Goal: Task Accomplishment & Management: Use online tool/utility

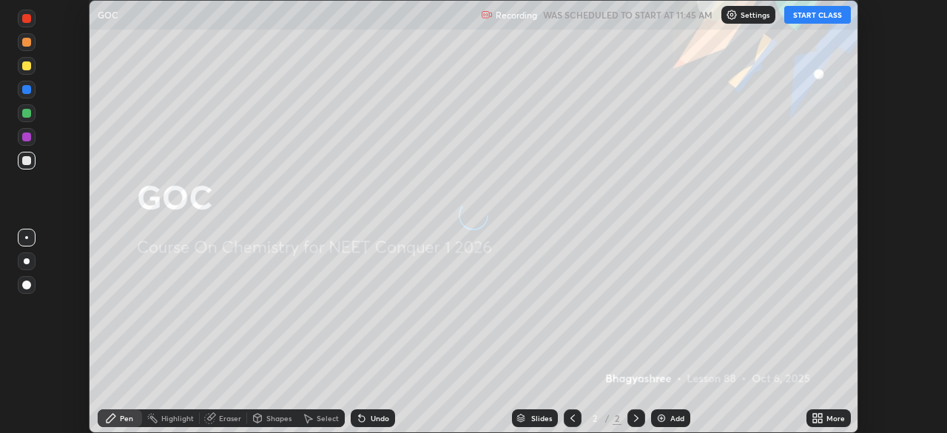
scroll to position [433, 947]
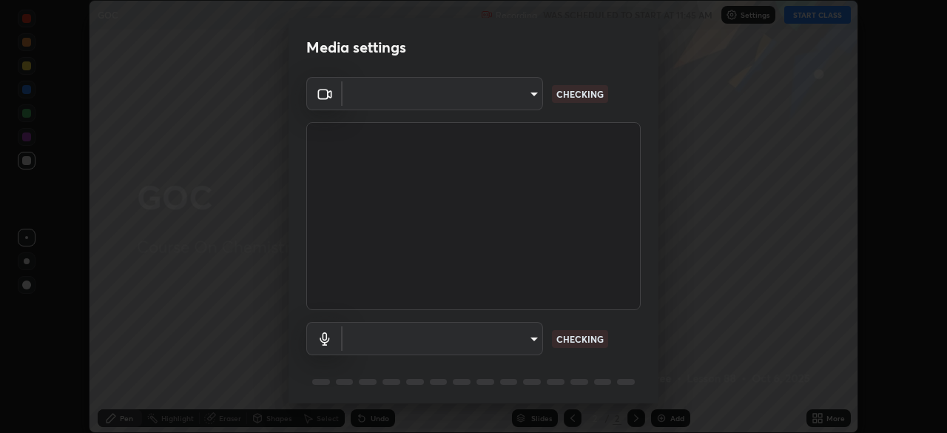
click at [531, 92] on body "Erase all GOC Recording WAS SCHEDULED TO START AT 11:45 AM Settings START CLASS…" at bounding box center [473, 216] width 947 height 433
type input "878bb5f6a99355e2393efba74ceef3b3f7716bef1db07c11a5baaa90f242d193"
type input "communications"
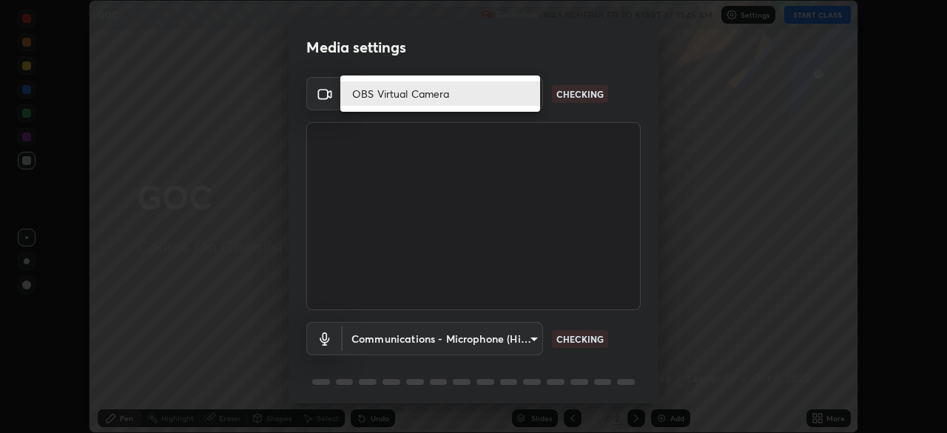
click at [521, 88] on li "OBS Virtual Camera" at bounding box center [440, 93] width 200 height 24
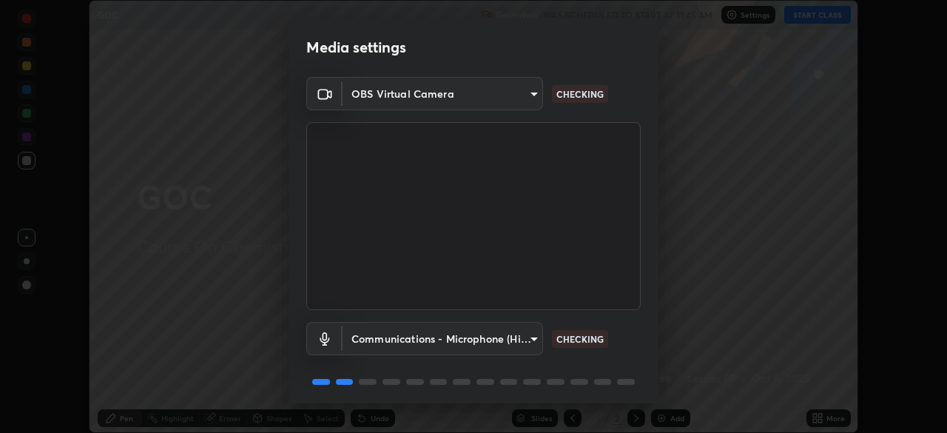
scroll to position [53, 0]
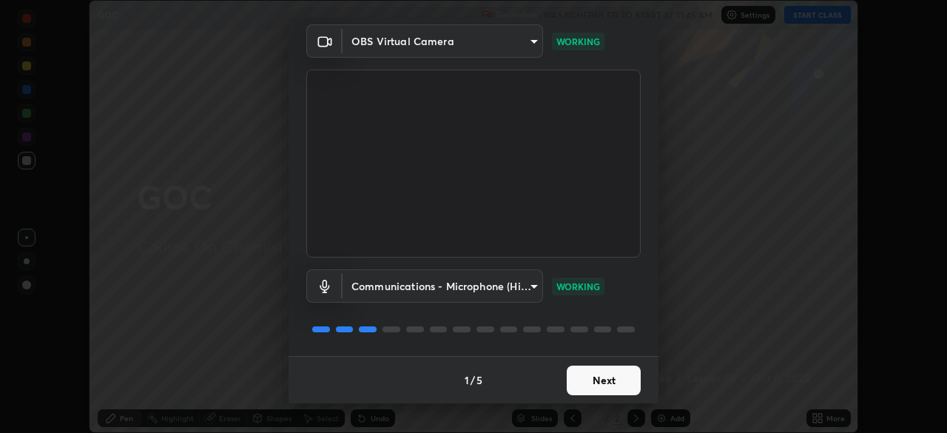
click at [617, 380] on button "Next" at bounding box center [604, 381] width 74 height 30
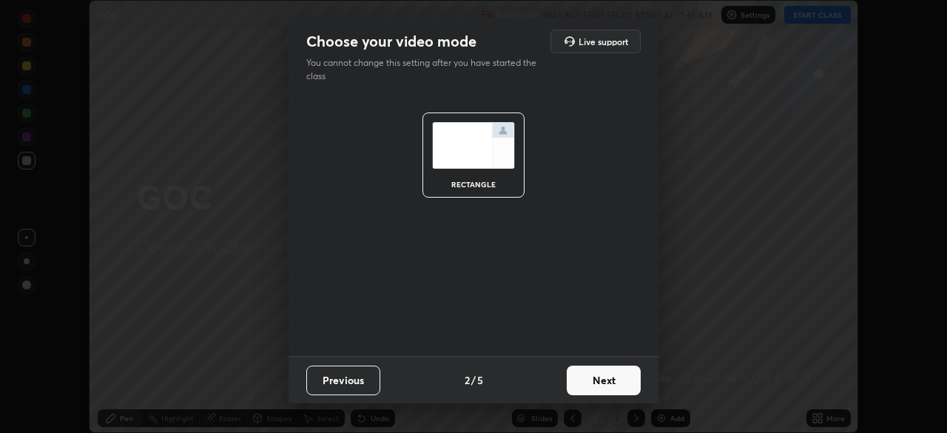
scroll to position [0, 0]
click at [619, 377] on button "Next" at bounding box center [604, 381] width 74 height 30
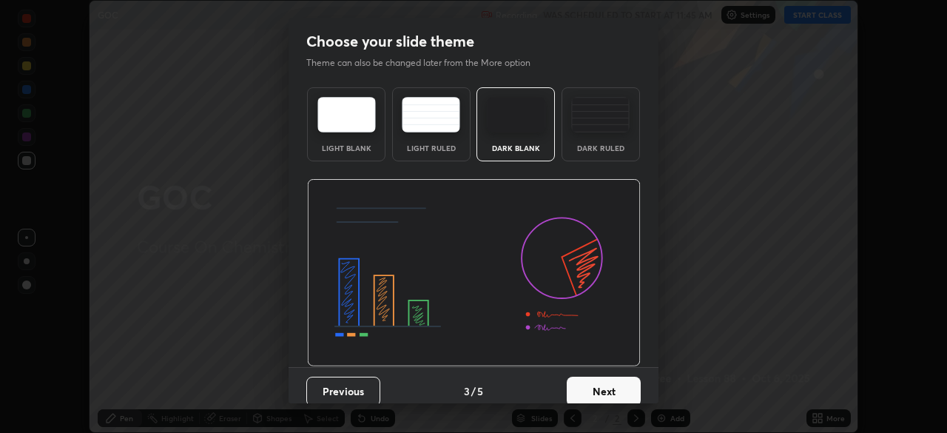
click at [620, 380] on button "Next" at bounding box center [604, 392] width 74 height 30
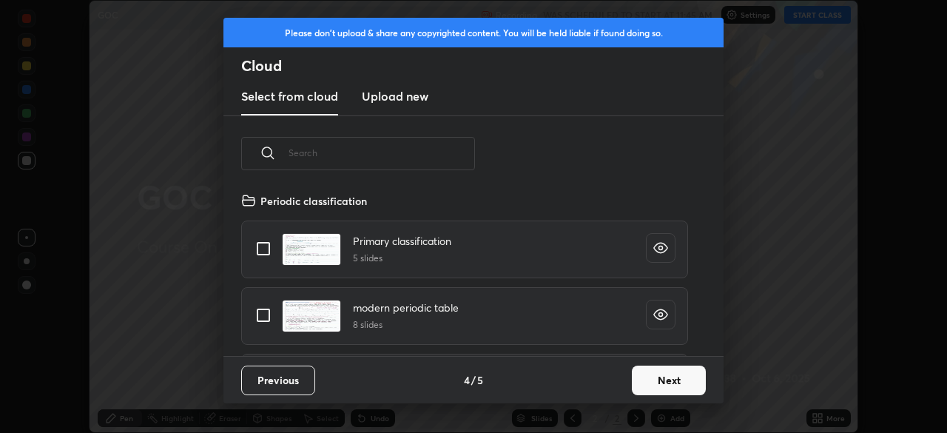
scroll to position [164, 475]
click at [665, 377] on button "Next" at bounding box center [669, 381] width 74 height 30
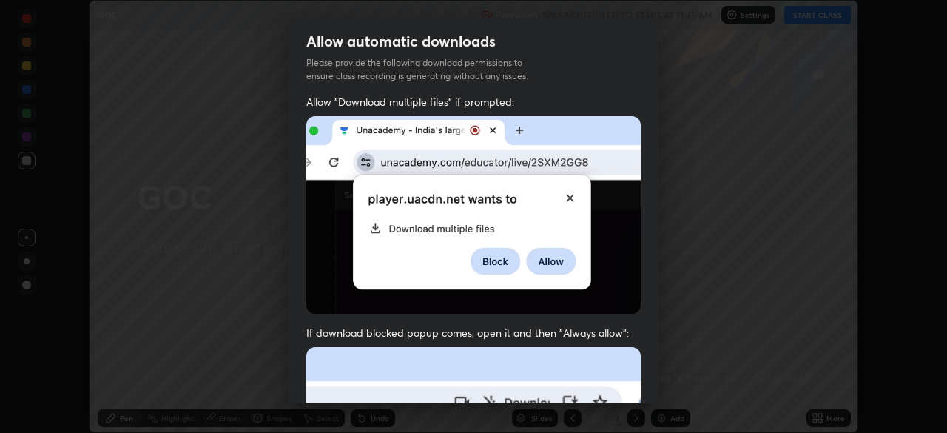
click at [562, 311] on div "Allow "Download multiple files" if prompted: If download blocked popup comes, o…" at bounding box center [474, 406] width 370 height 623
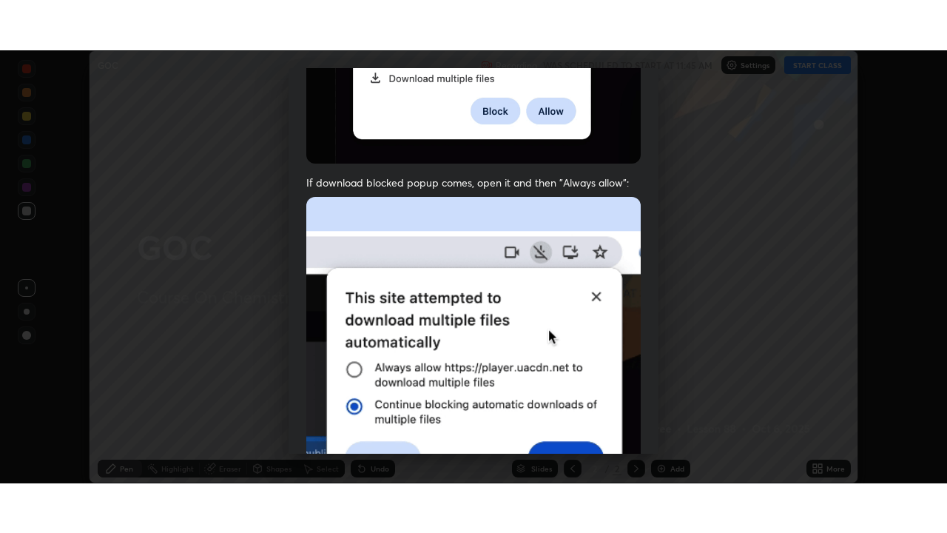
scroll to position [355, 0]
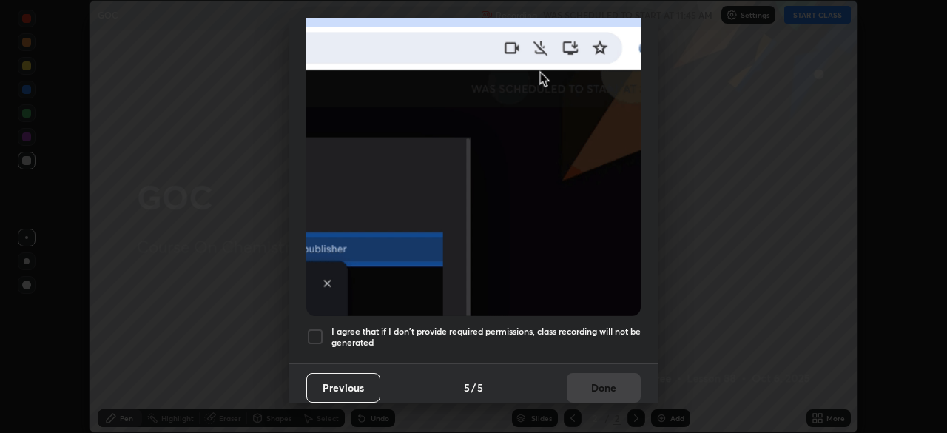
click at [320, 329] on div at bounding box center [315, 337] width 18 height 18
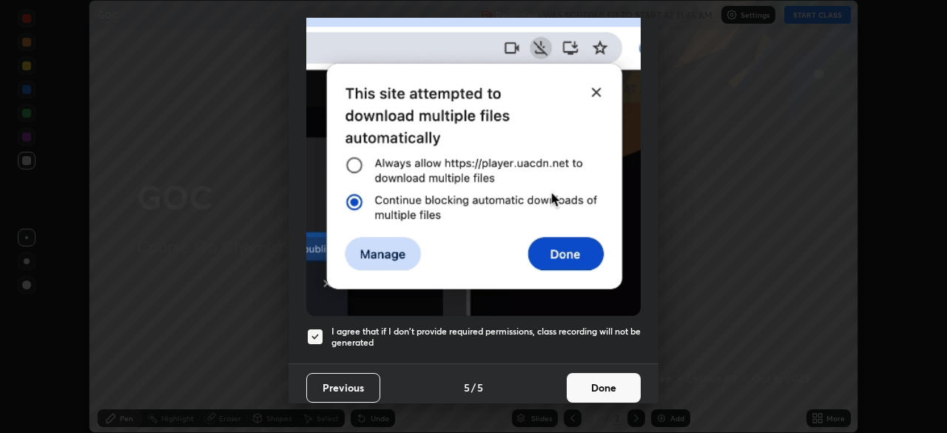
click at [603, 382] on button "Done" at bounding box center [604, 388] width 74 height 30
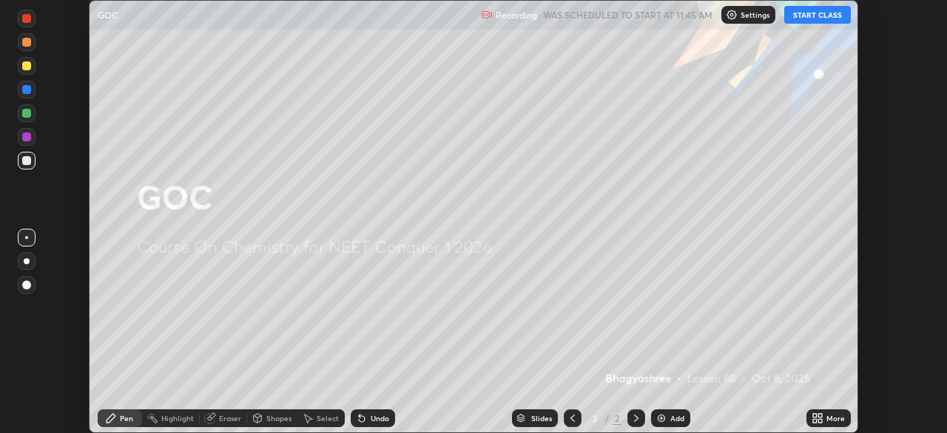
click at [825, 13] on button "START CLASS" at bounding box center [818, 15] width 67 height 18
click at [827, 424] on div "More" at bounding box center [829, 418] width 44 height 18
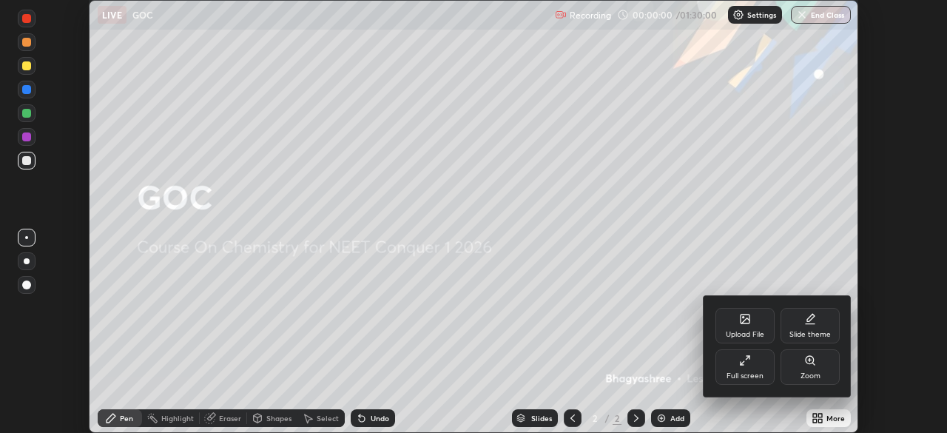
click at [759, 365] on div "Full screen" at bounding box center [745, 367] width 59 height 36
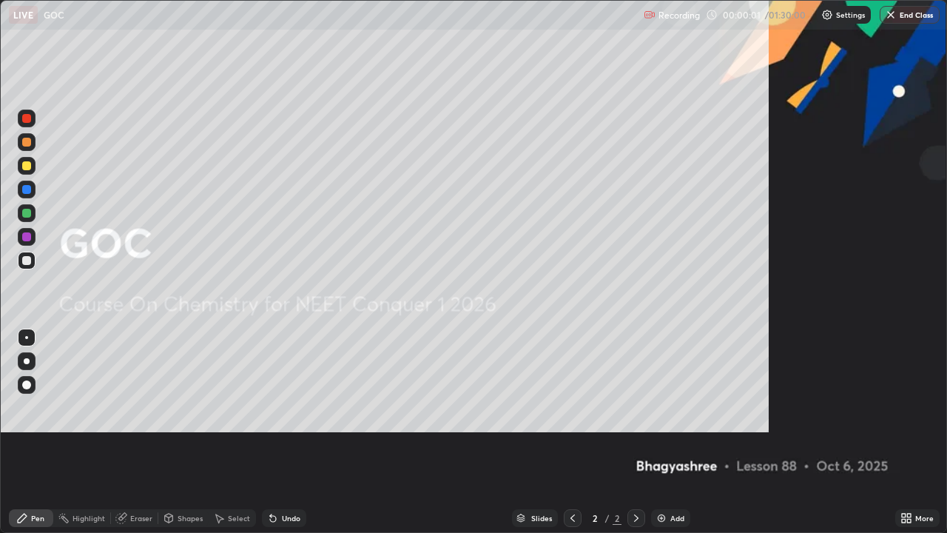
scroll to position [533, 947]
